Goal: Task Accomplishment & Management: Use online tool/utility

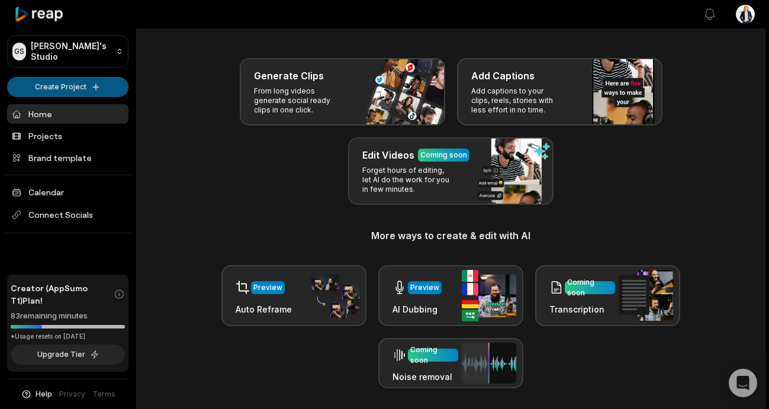
click at [89, 82] on html "GS [PERSON_NAME]'s Studio Create Project Home Projects Brand template Calendar …" at bounding box center [384, 166] width 769 height 409
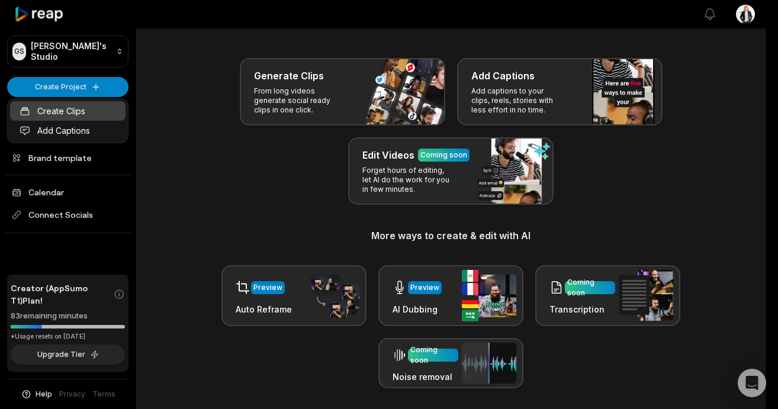
click at [71, 111] on link "Create Clips" at bounding box center [67, 111] width 115 height 20
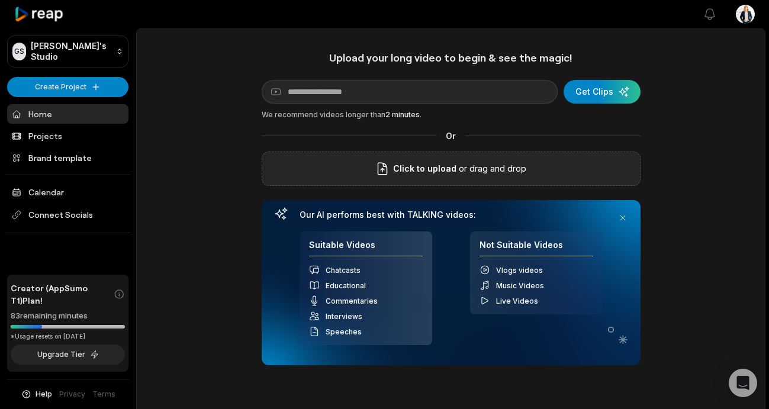
click at [467, 171] on p "or drag and drop" at bounding box center [491, 169] width 70 height 14
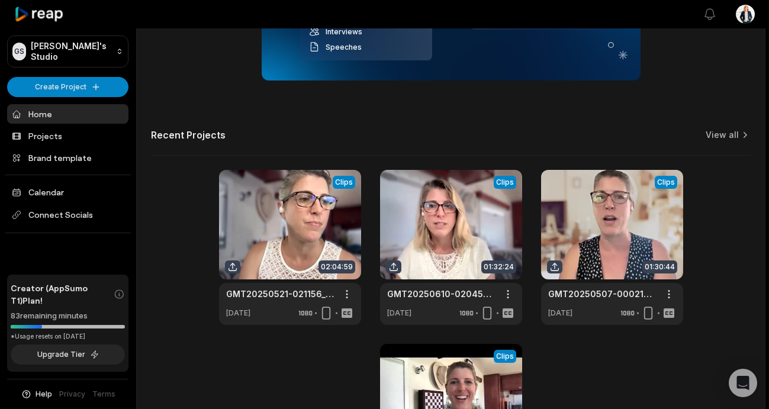
scroll to position [285, 0]
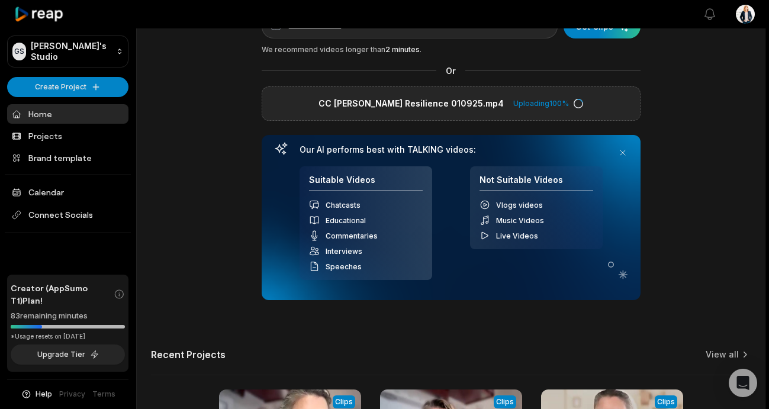
scroll to position [78, 0]
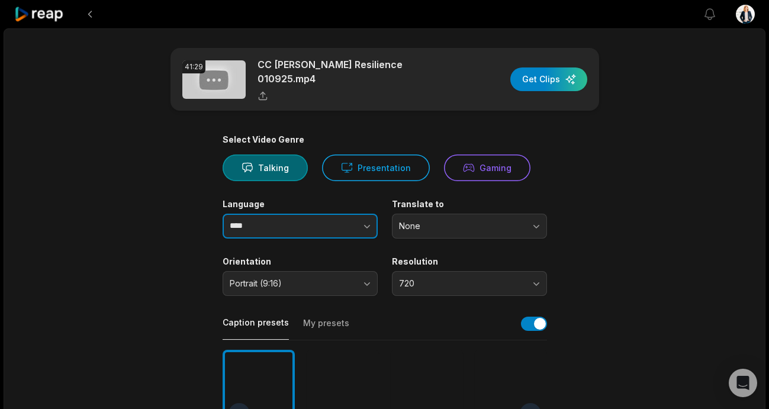
click at [268, 226] on input "****" at bounding box center [300, 226] width 155 height 25
click at [366, 225] on icon "button" at bounding box center [367, 227] width 6 height 4
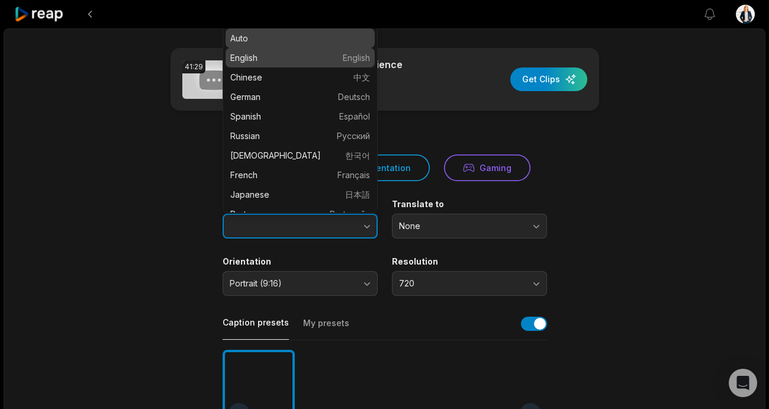
type input "*******"
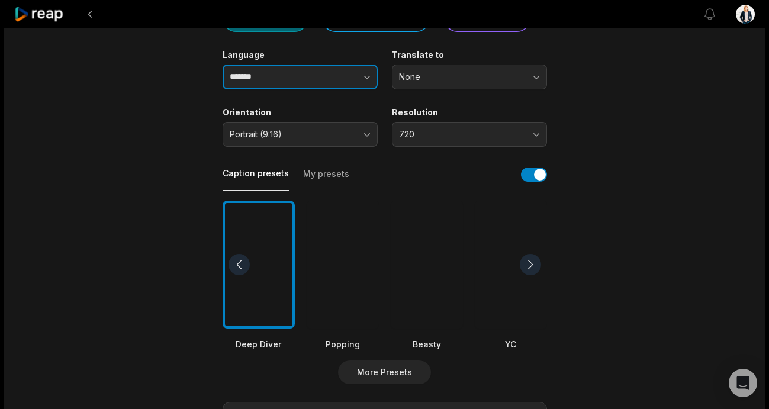
scroll to position [151, 0]
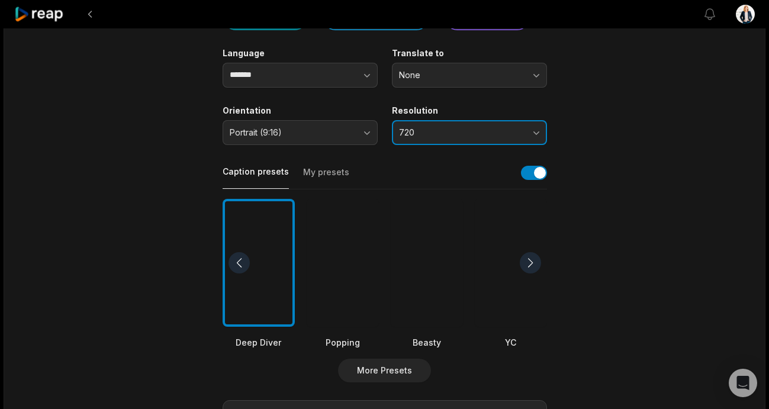
click at [532, 127] on button "720" at bounding box center [469, 132] width 155 height 25
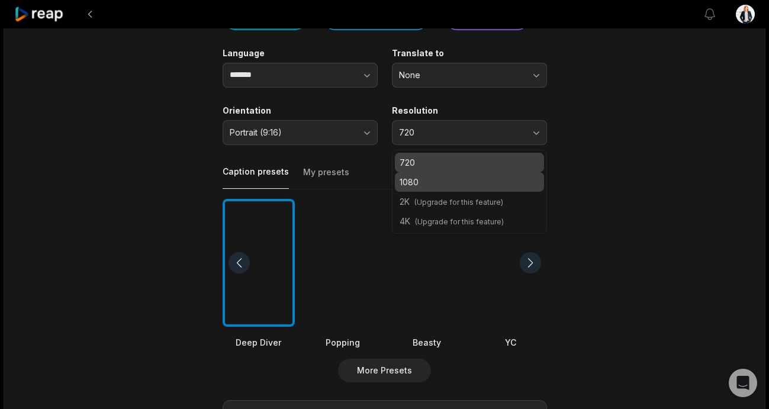
click at [482, 176] on p "1080" at bounding box center [470, 182] width 140 height 12
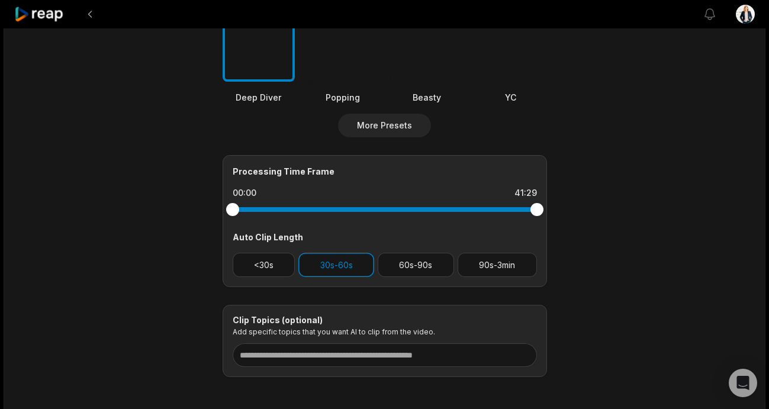
scroll to position [400, 0]
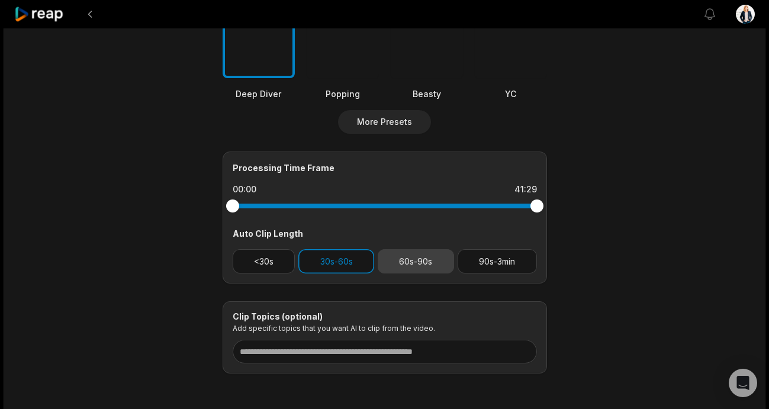
click at [410, 253] on button "60s-90s" at bounding box center [416, 261] width 76 height 24
click at [272, 260] on button "<30s" at bounding box center [264, 261] width 63 height 24
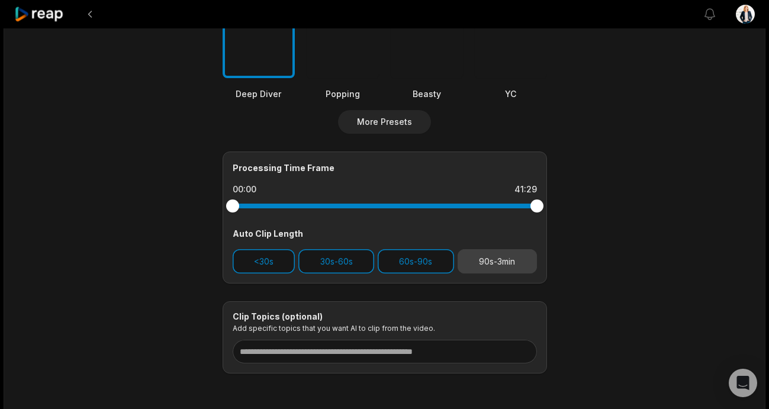
click at [499, 266] on button "90s-3min" at bounding box center [497, 261] width 79 height 24
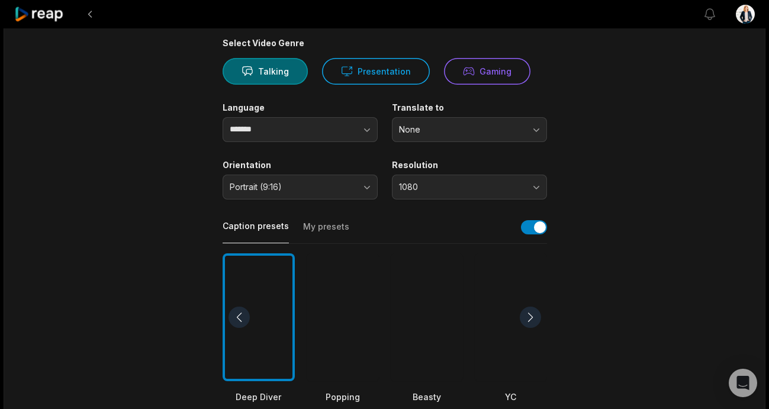
scroll to position [0, 0]
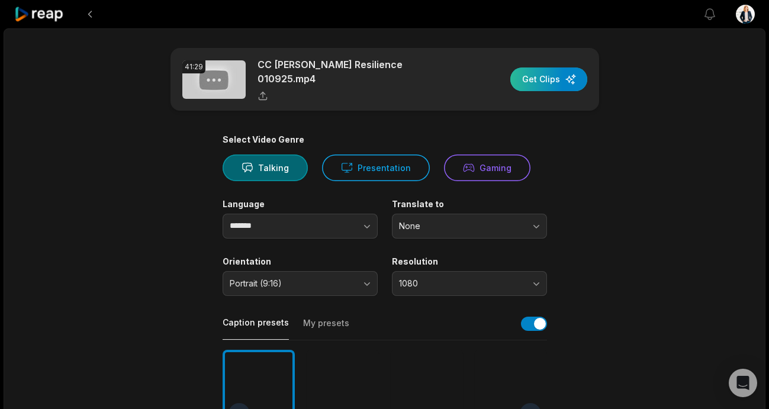
click at [542, 76] on div "button" at bounding box center [548, 79] width 77 height 24
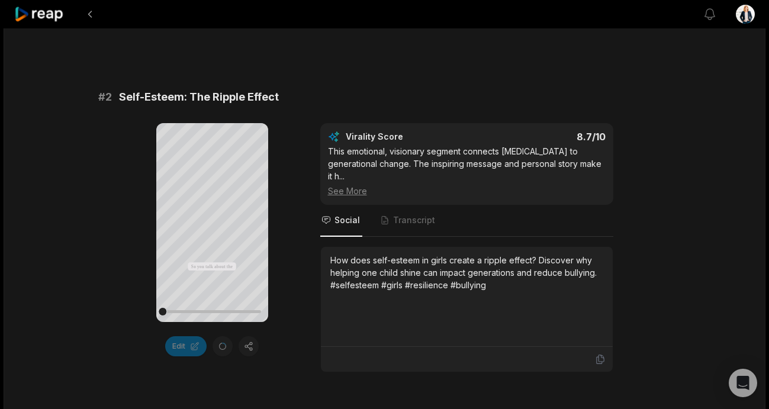
scroll to position [499, 0]
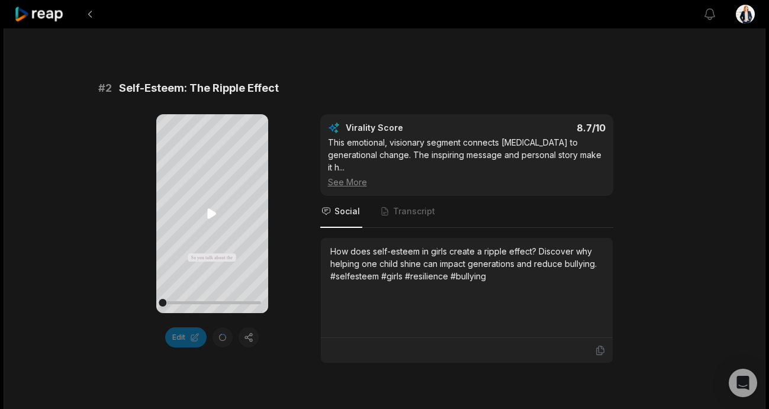
click at [209, 215] on icon at bounding box center [212, 214] width 9 height 10
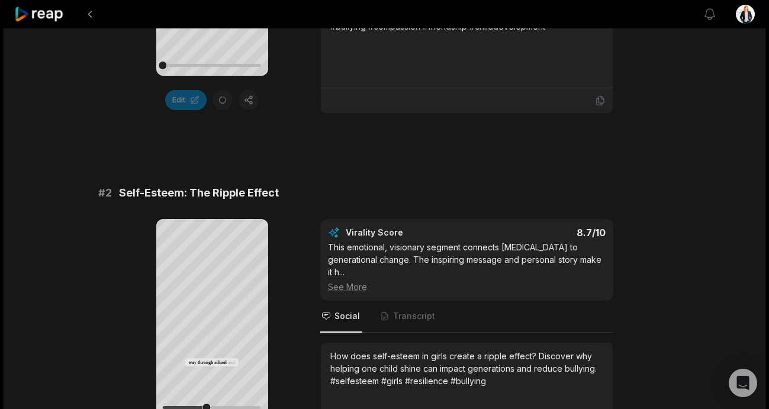
scroll to position [509, 0]
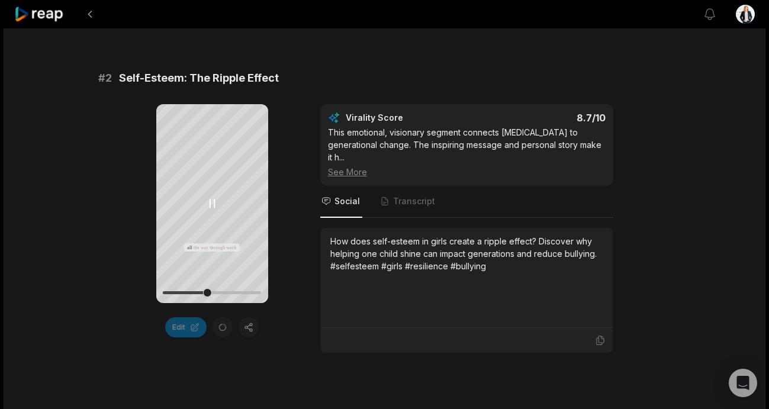
click at [218, 205] on icon at bounding box center [212, 204] width 14 height 14
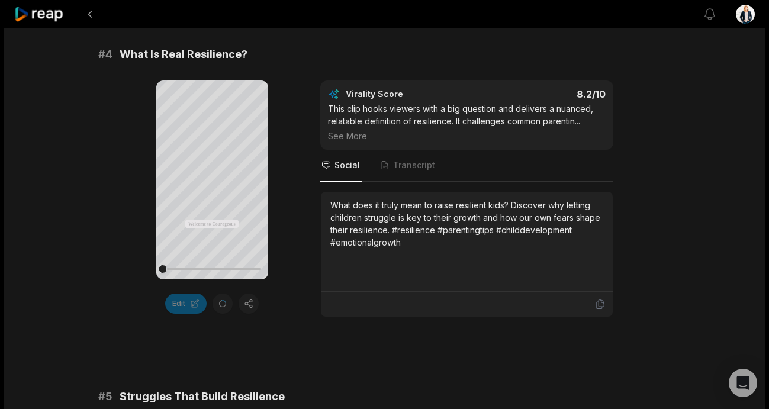
scroll to position [1246, 0]
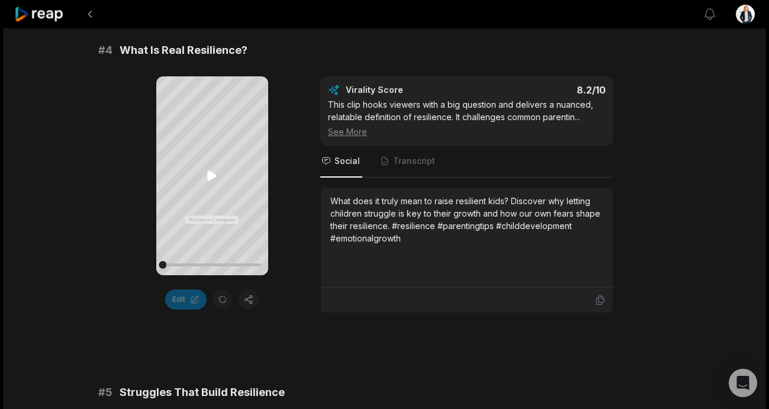
click at [212, 177] on icon at bounding box center [212, 176] width 9 height 10
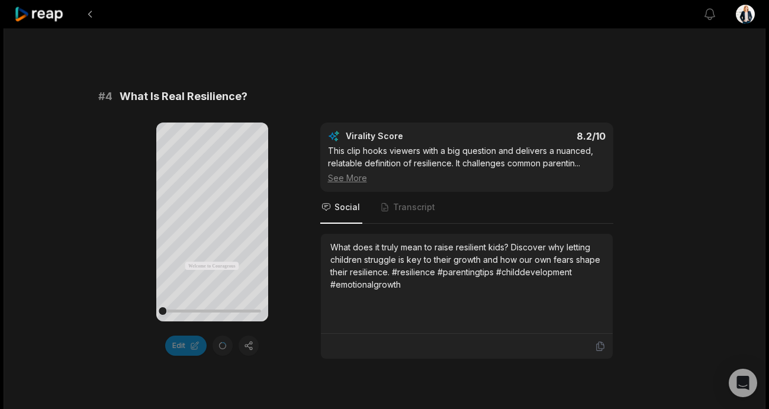
scroll to position [1184, 0]
